Goal: Communication & Community: Ask a question

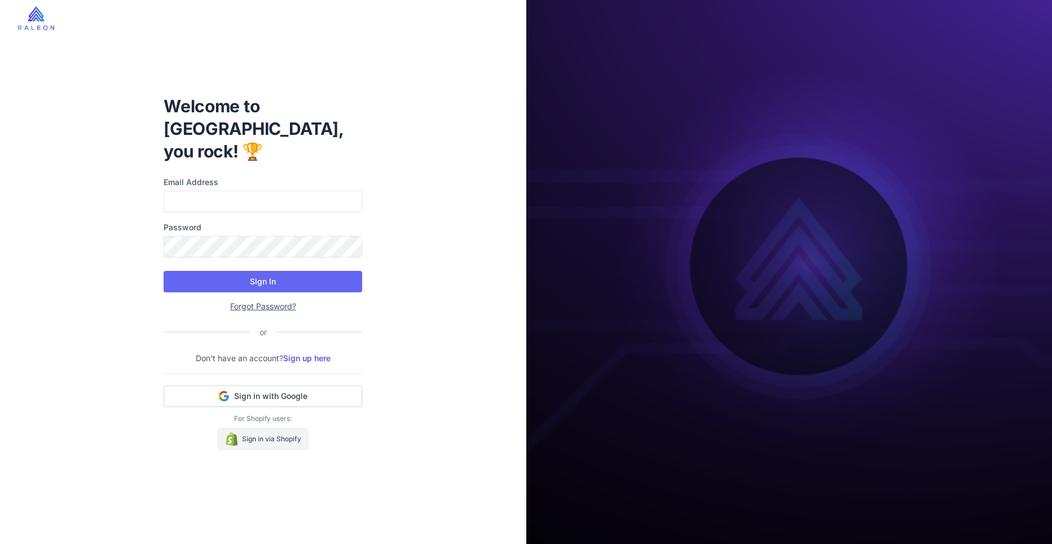
click at [259, 432] on link "Sign in via Shopify" at bounding box center [263, 438] width 91 height 21
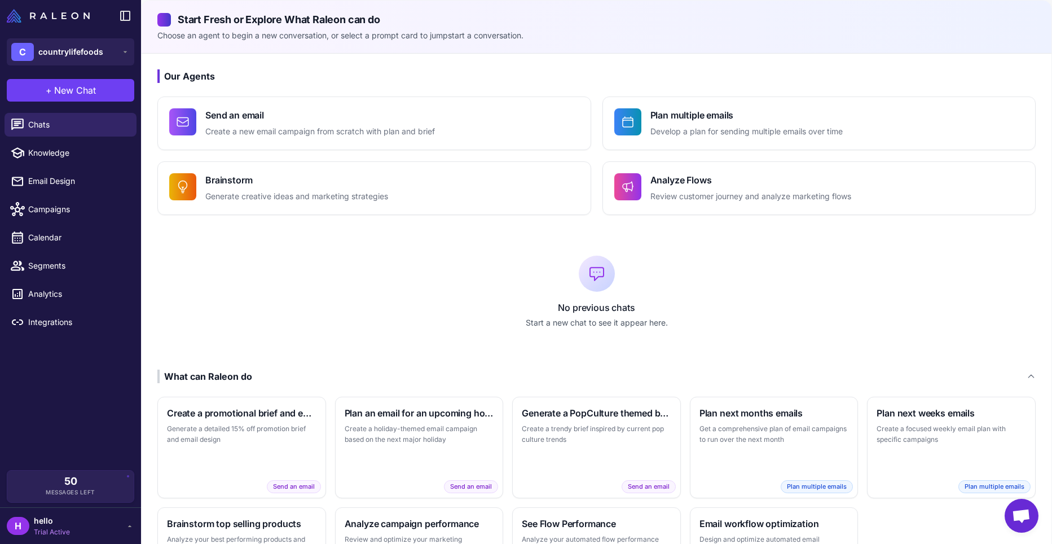
click at [128, 523] on icon at bounding box center [129, 525] width 9 height 9
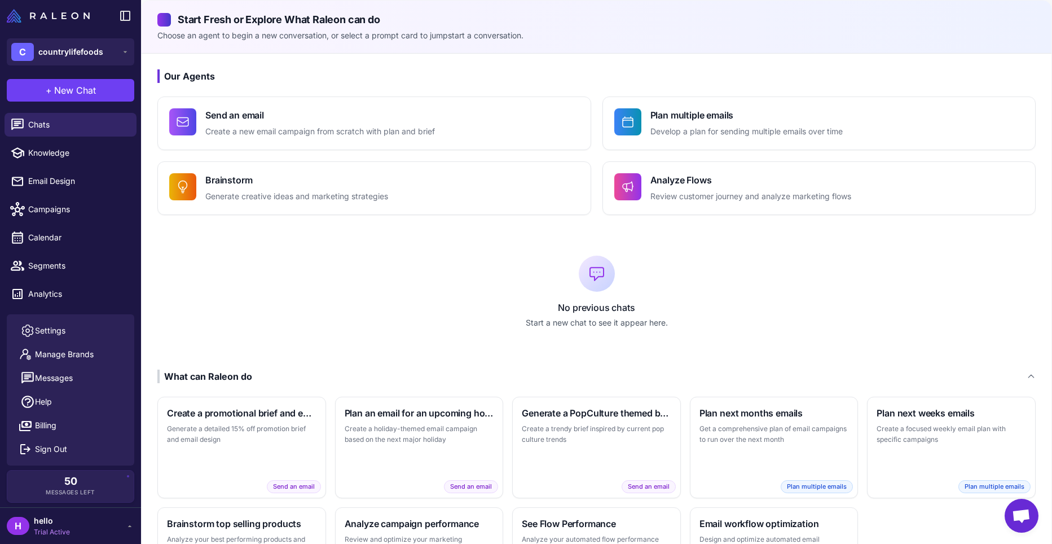
click at [146, 199] on div "Our Agents Send an email Create a new email campaign from scratch with plan and…" at bounding box center [597, 339] width 910 height 571
